Goal: Transaction & Acquisition: Download file/media

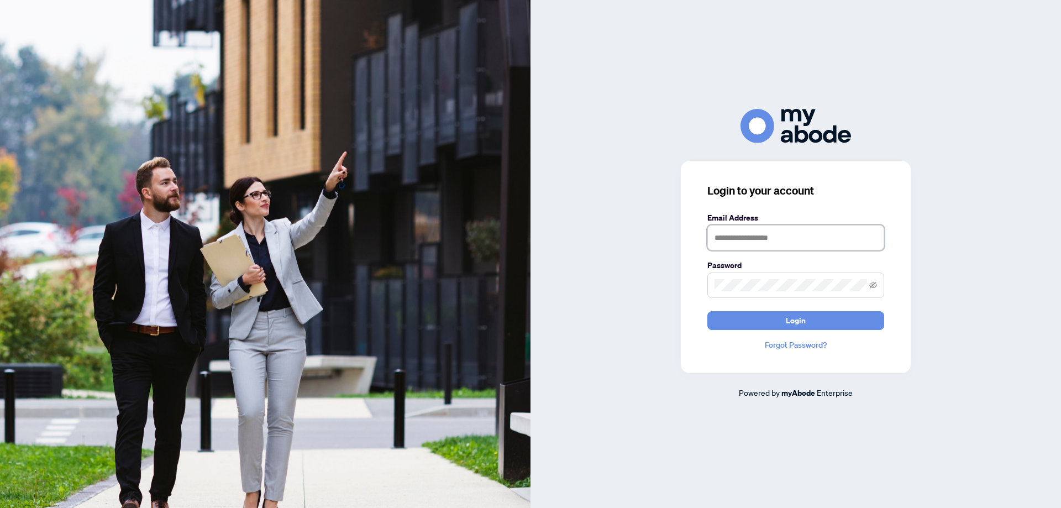
click at [763, 241] on input "text" at bounding box center [795, 237] width 177 height 25
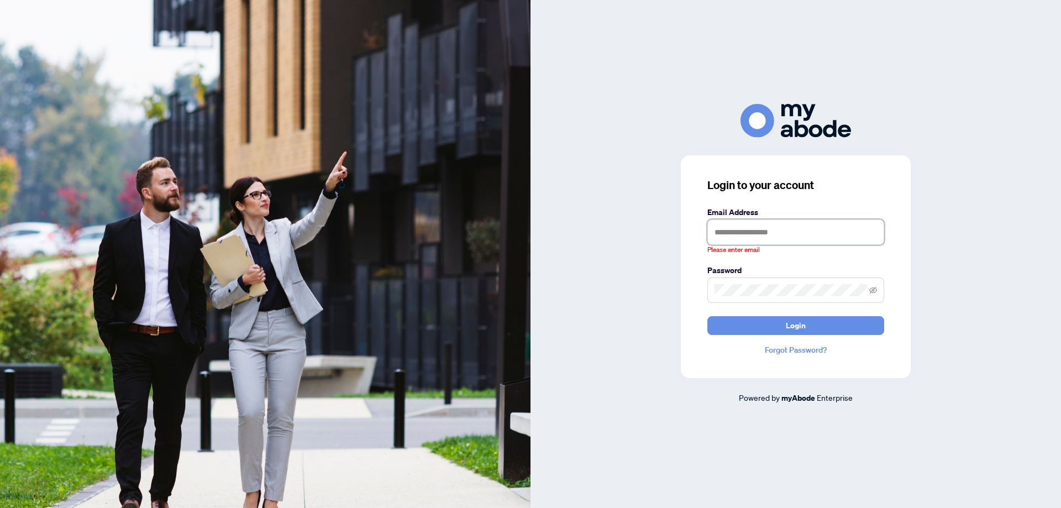
type input "**********"
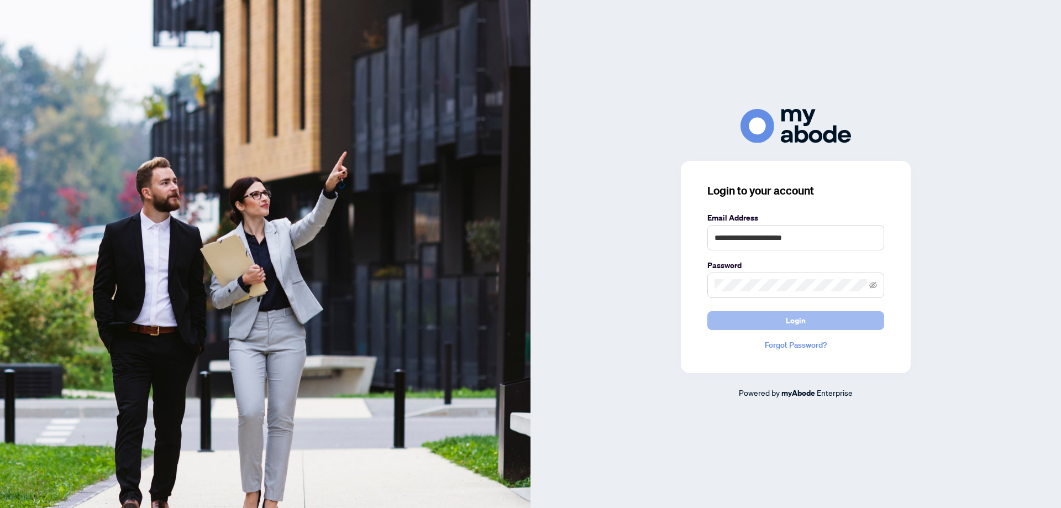
click at [819, 328] on button "Login" at bounding box center [795, 320] width 177 height 19
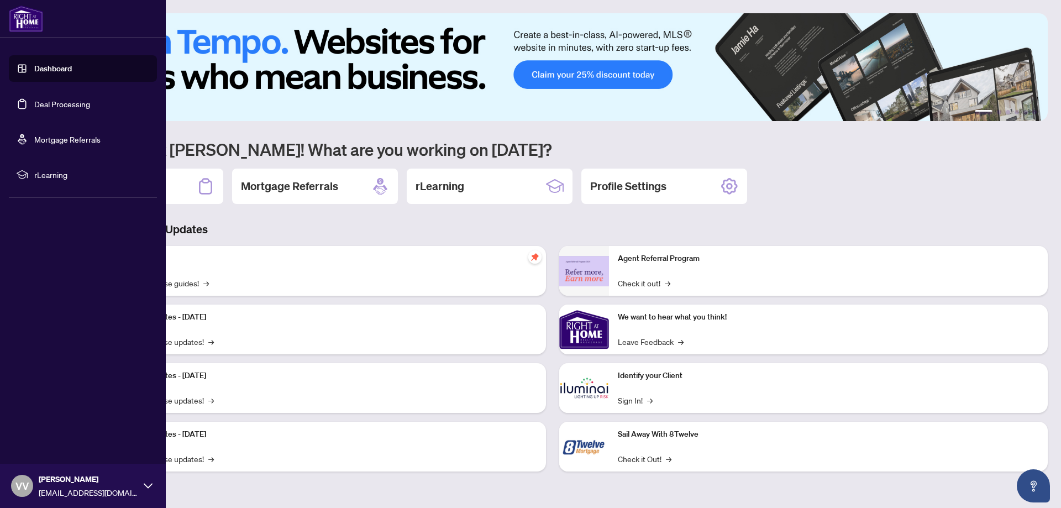
click at [35, 102] on link "Deal Processing" at bounding box center [62, 104] width 56 height 10
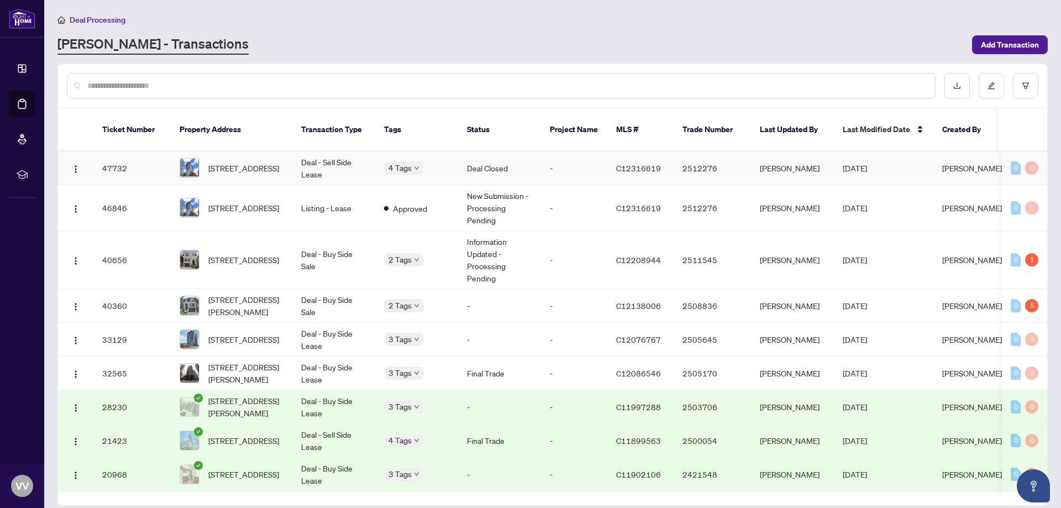
click at [487, 151] on td "Deal Closed" at bounding box center [499, 168] width 83 height 34
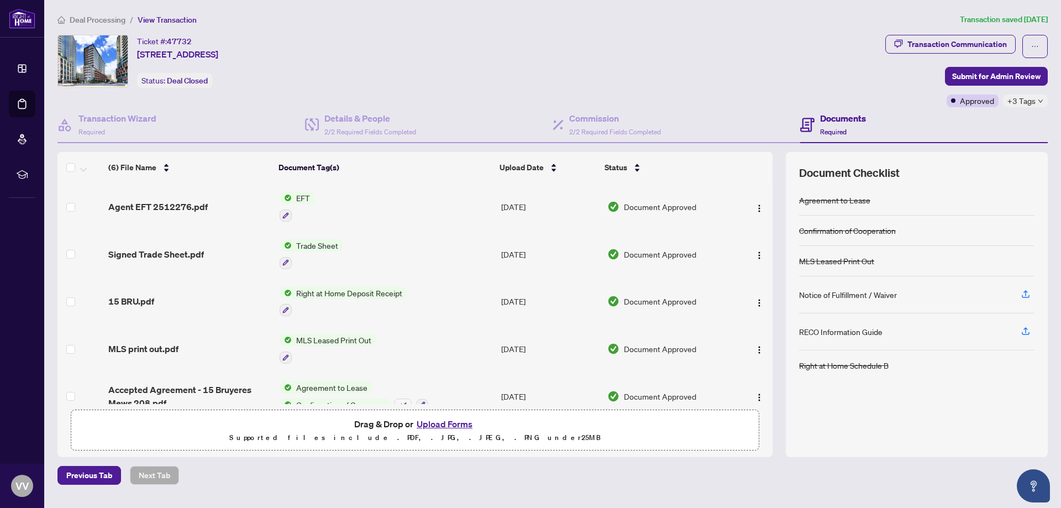
click at [154, 254] on span "Signed Trade Sheet.pdf" at bounding box center [156, 253] width 96 height 13
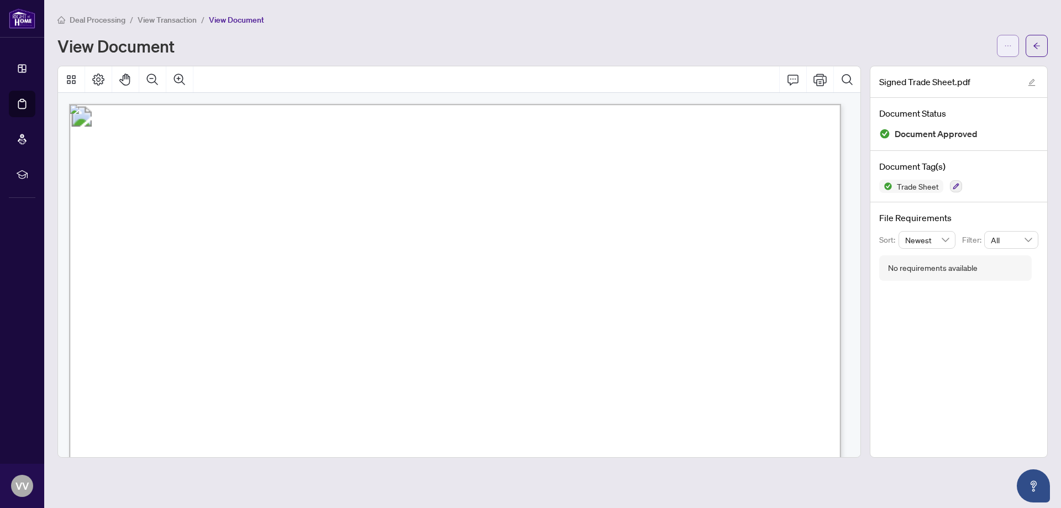
click at [1001, 45] on button "button" at bounding box center [1007, 46] width 22 height 22
click at [965, 68] on span "Download" at bounding box center [968, 70] width 84 height 12
